Goal: Book appointment/travel/reservation

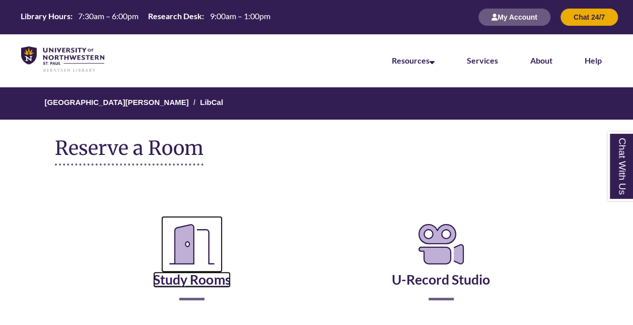
click at [219, 275] on link "Study Rooms" at bounding box center [192, 266] width 78 height 41
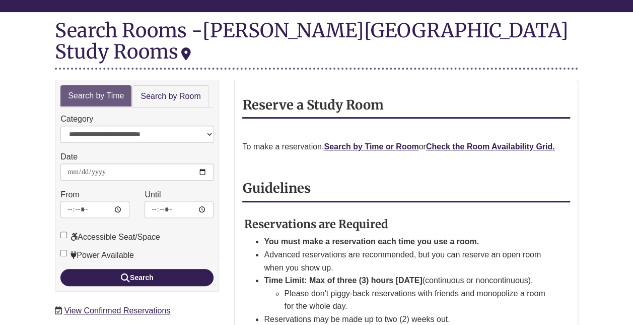
scroll to position [113, 0]
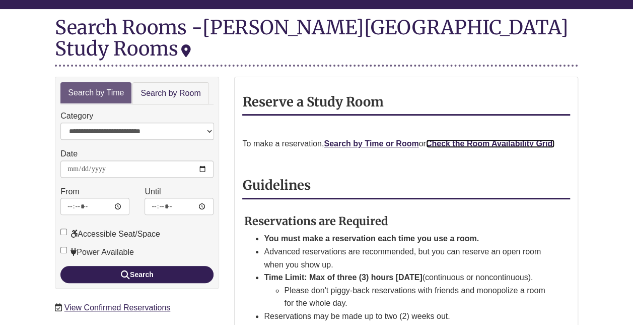
click at [512, 139] on strong "Check the Room Availability Grid." at bounding box center [490, 143] width 129 height 9
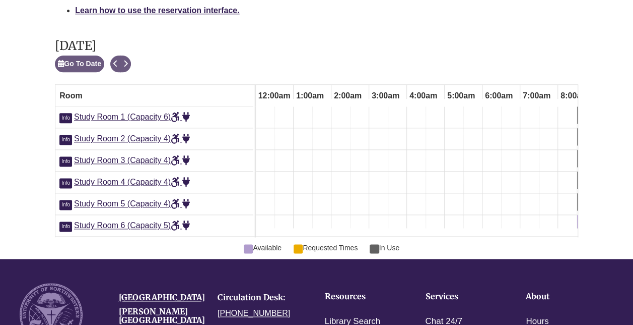
scroll to position [0, 265]
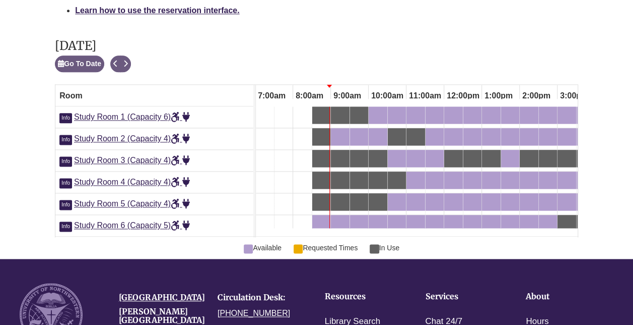
click at [294, 39] on div "Friday, September 26, 2025 Go To Date Next Available Loading..." at bounding box center [316, 55] width 523 height 33
click at [353, 87] on span "9:00am" at bounding box center [347, 95] width 33 height 17
